Goal: Check status: Check status

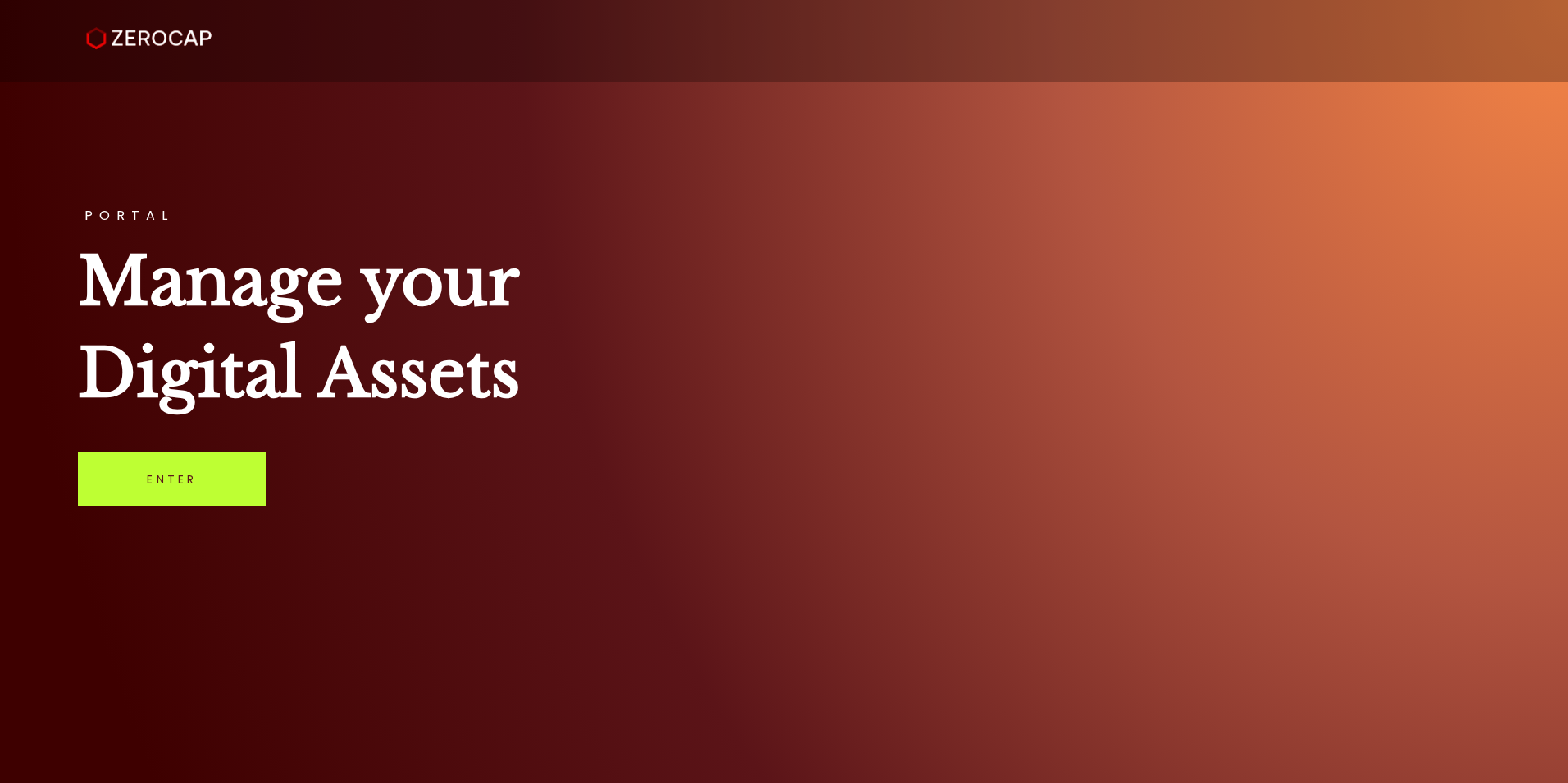
click at [163, 484] on link "Enter" at bounding box center [171, 479] width 187 height 54
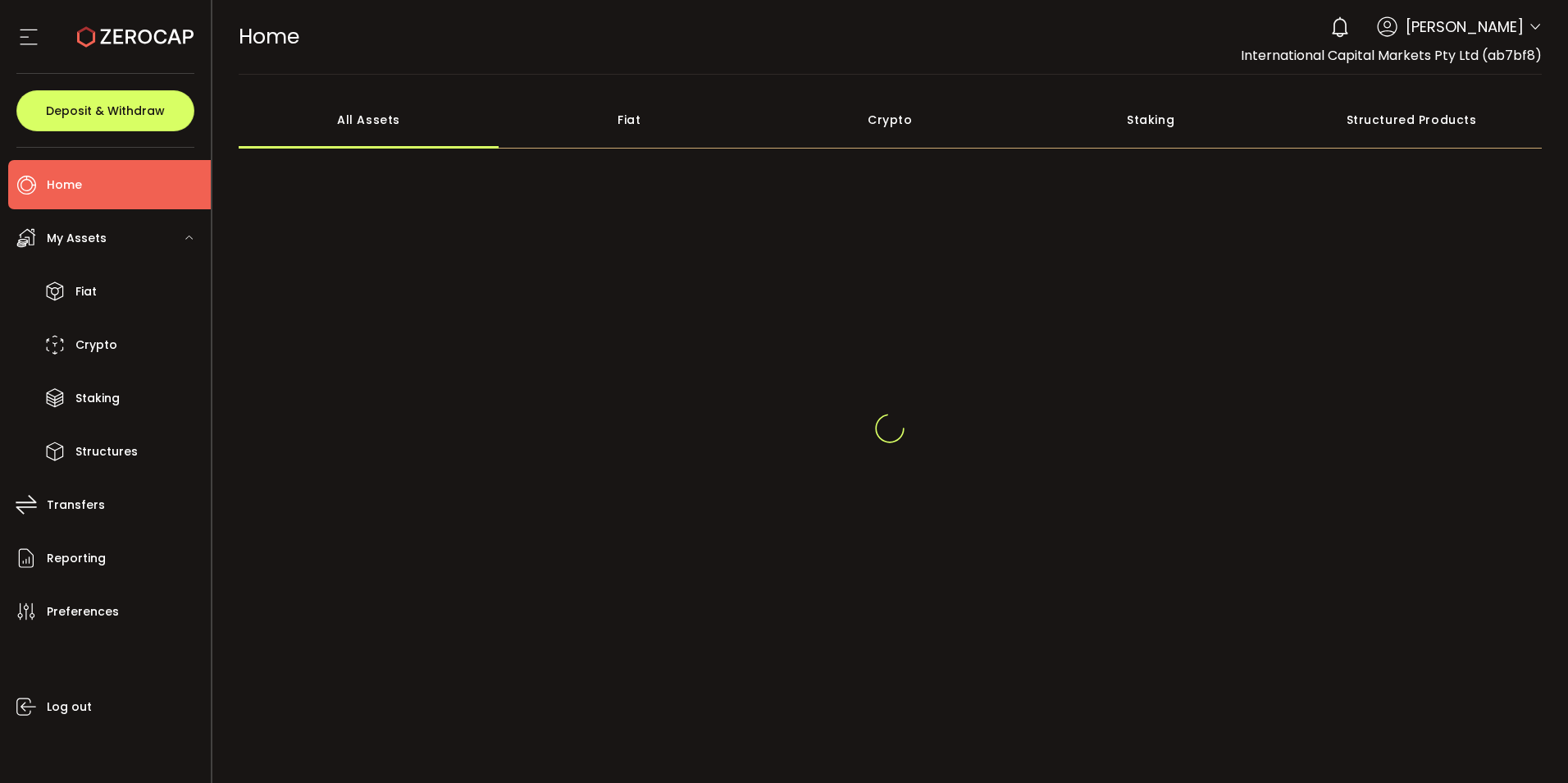
click at [1522, 30] on div "0 [PERSON_NAME]" at bounding box center [1431, 27] width 219 height 36
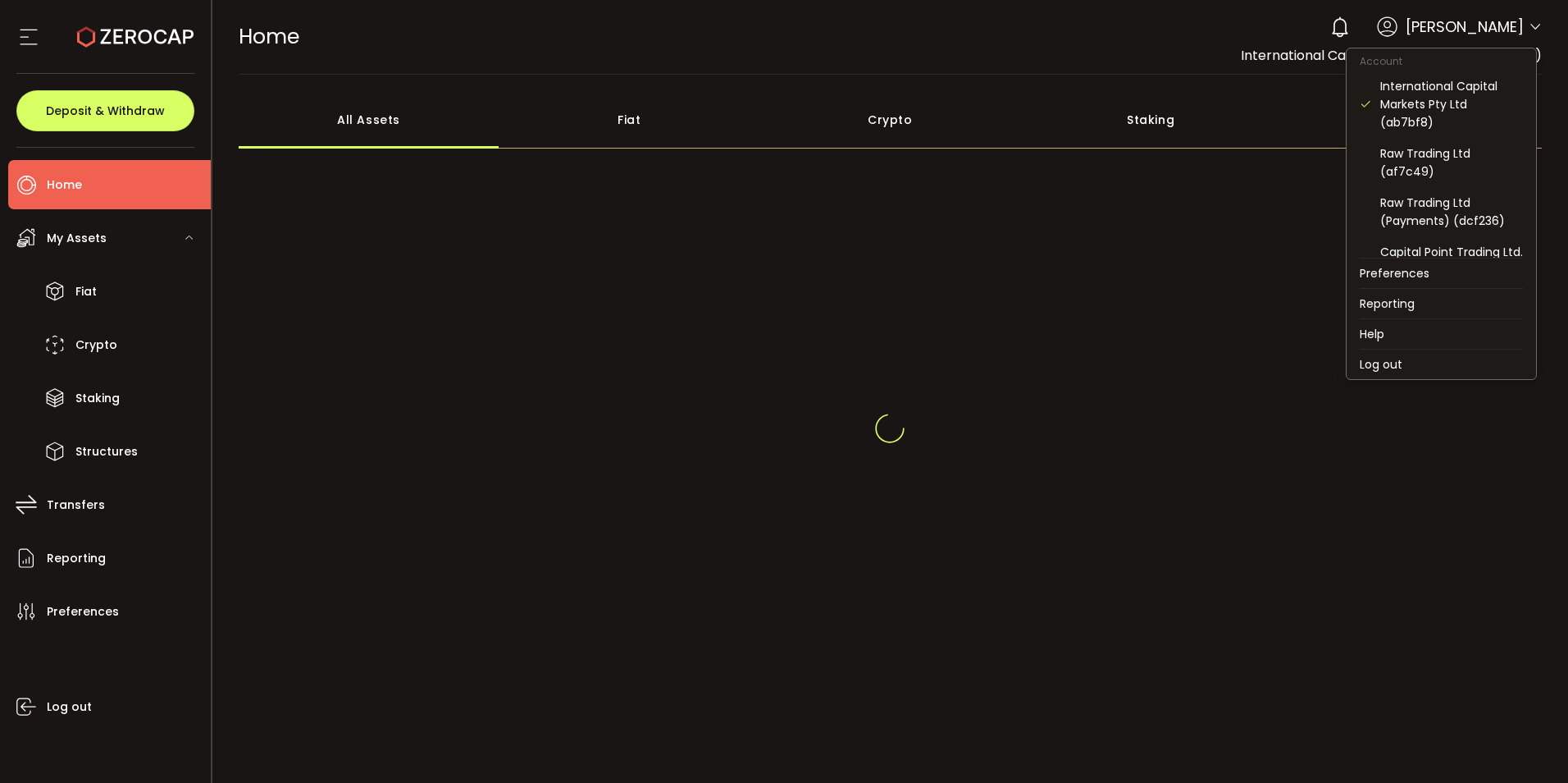
click at [1532, 25] on icon at bounding box center [1535, 27] width 13 height 13
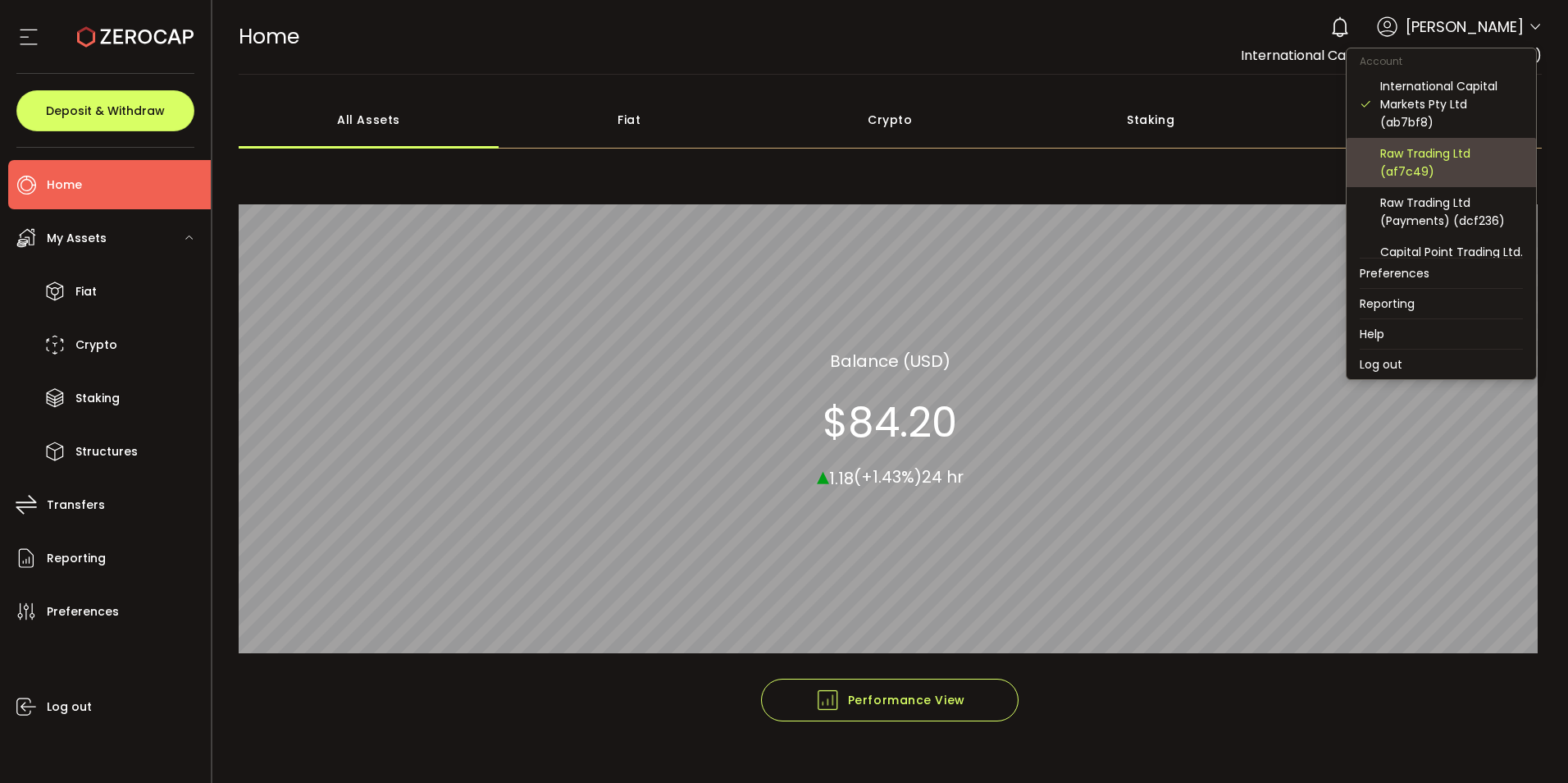
click at [1435, 162] on div "Raw Trading Ltd (af7c49)" at bounding box center [1452, 162] width 143 height 36
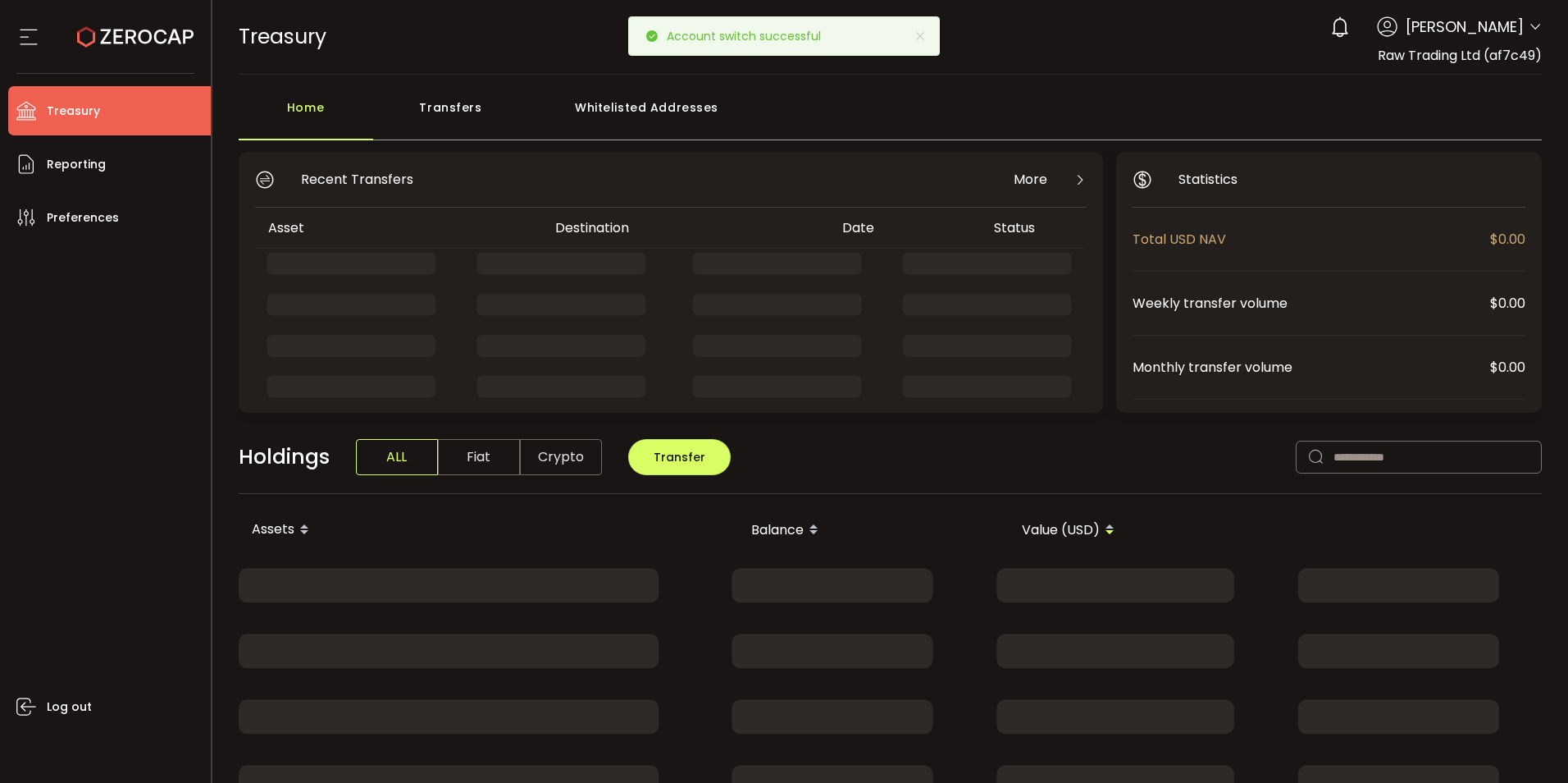
click at [457, 106] on div "Transfers" at bounding box center [450, 115] width 155 height 49
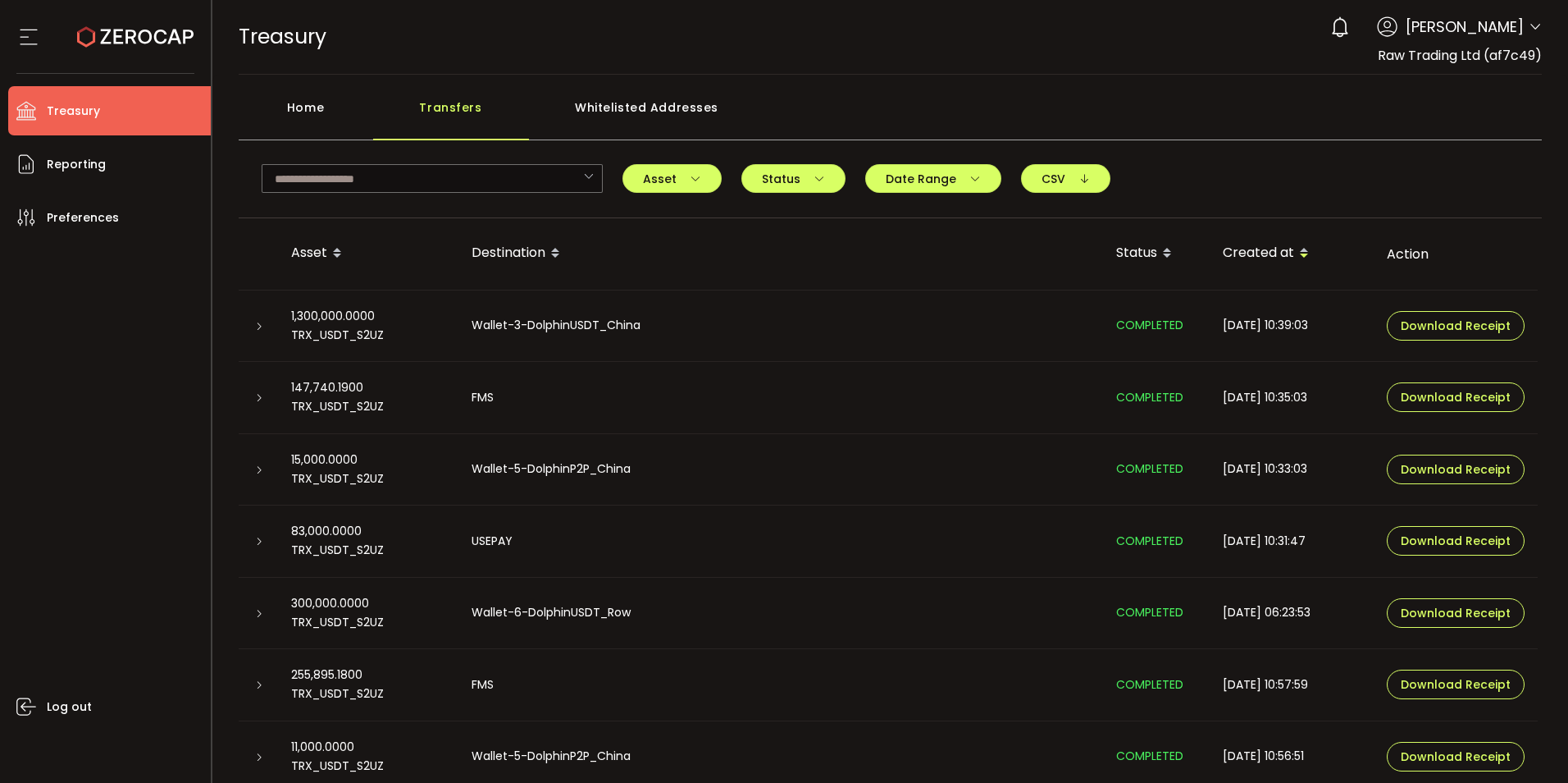
scroll to position [79, 0]
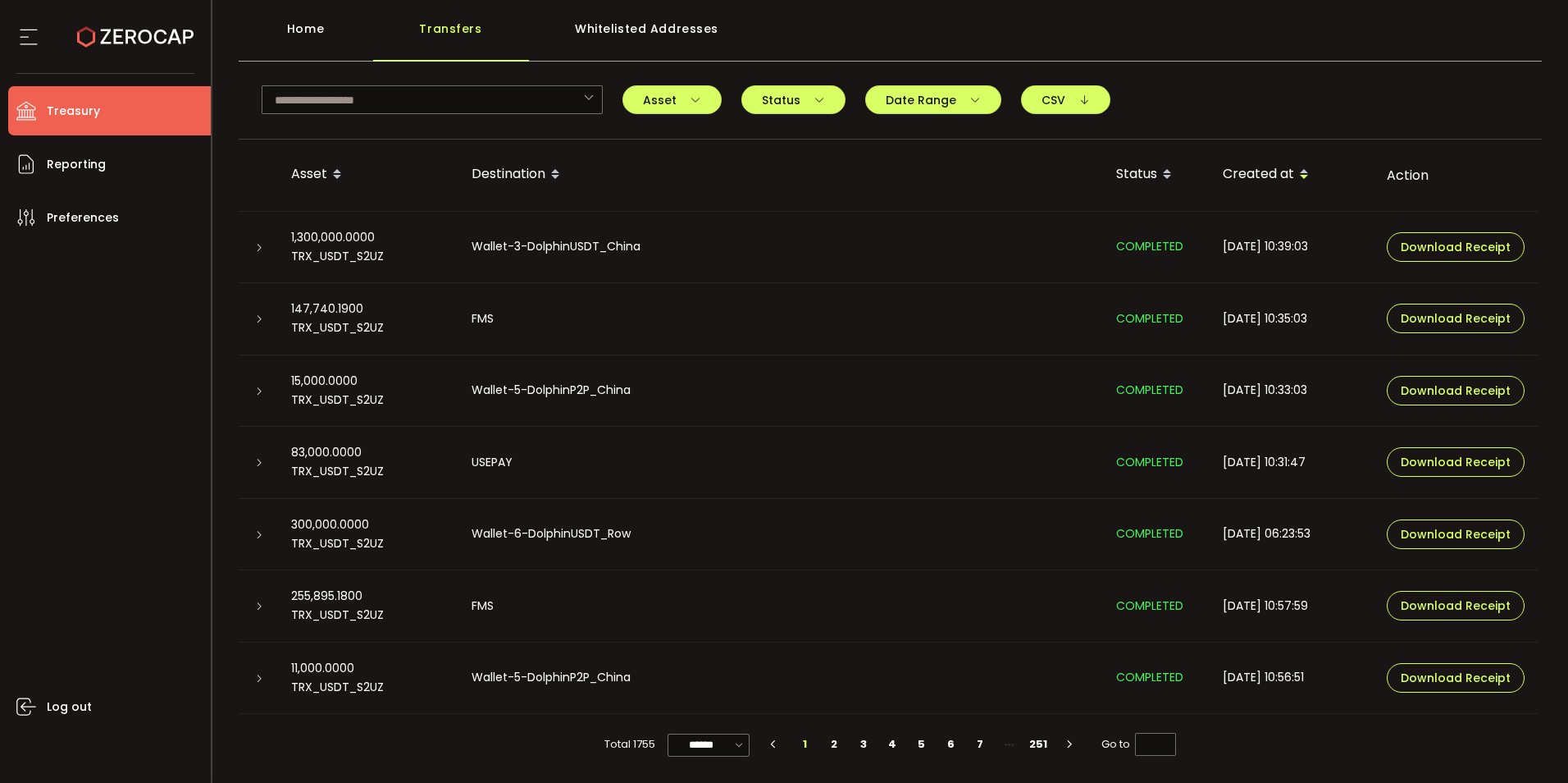
click at [256, 533] on icon at bounding box center [259, 534] width 10 height 10
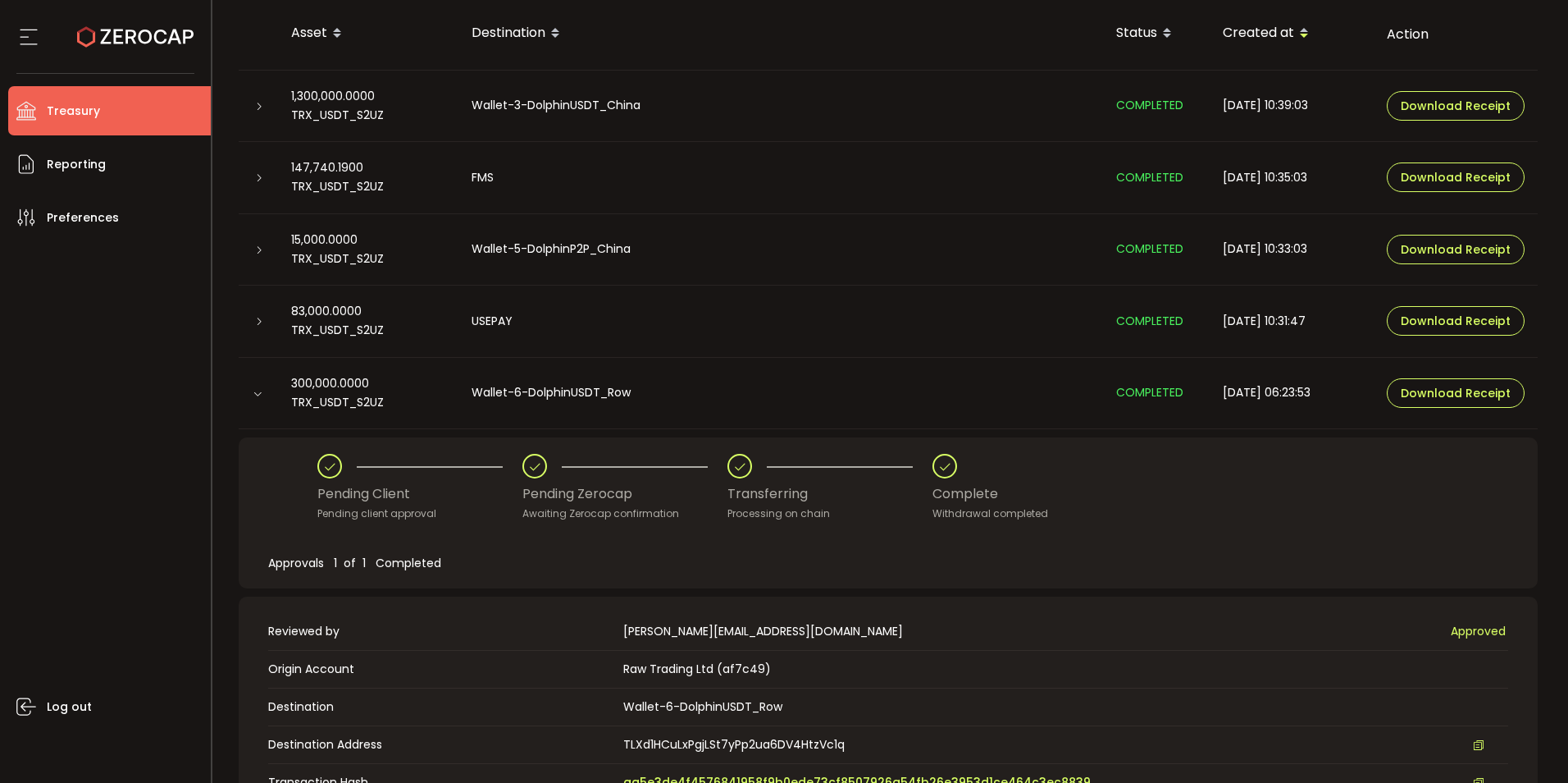
scroll to position [489, 0]
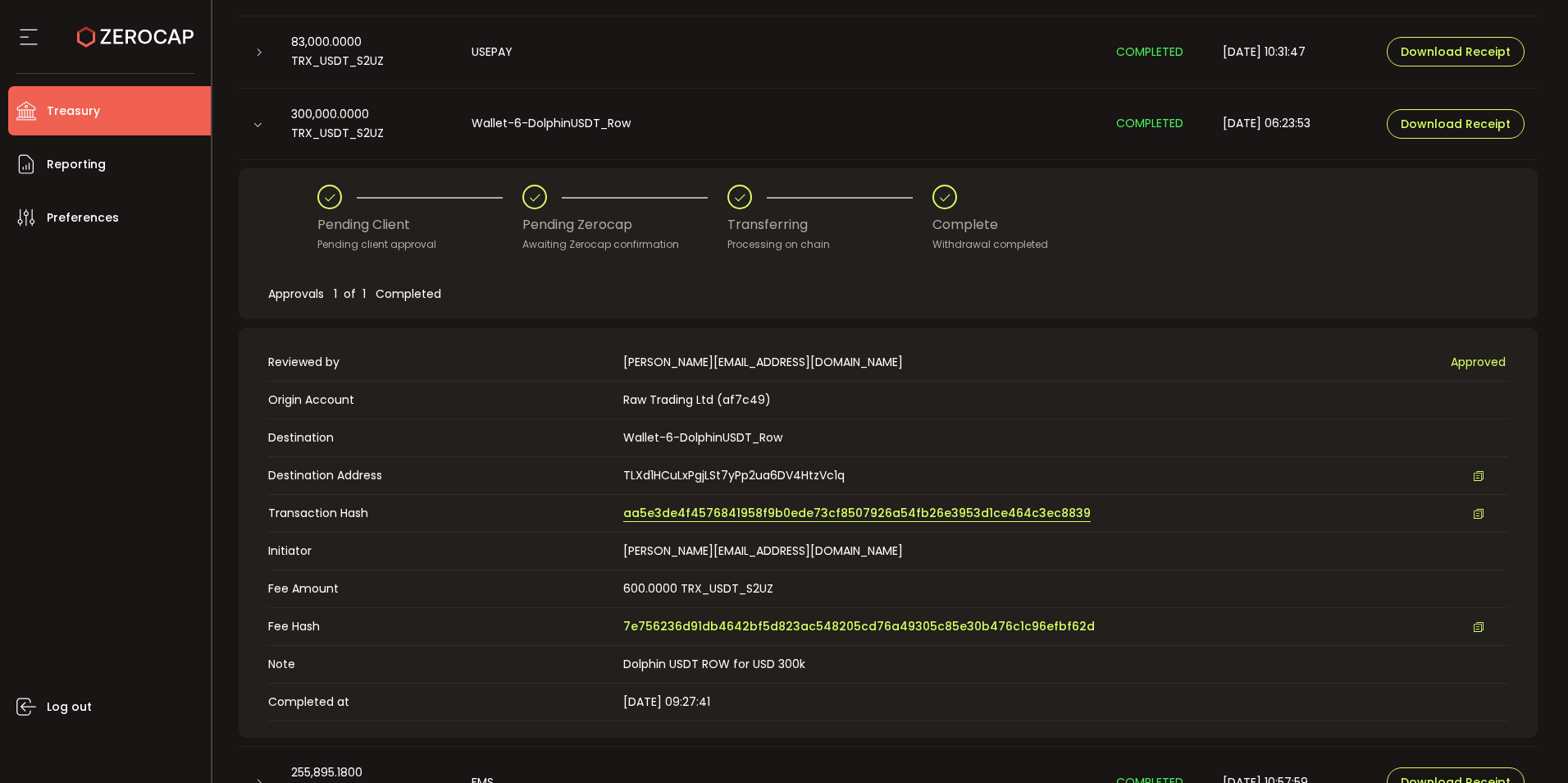
click at [734, 511] on span "aa5e3de4f4576841958f9b0ede73cf8507926a54fb26e3953d1ce464c3ec8839" at bounding box center [857, 513] width 467 height 17
